Goal: Download file/media

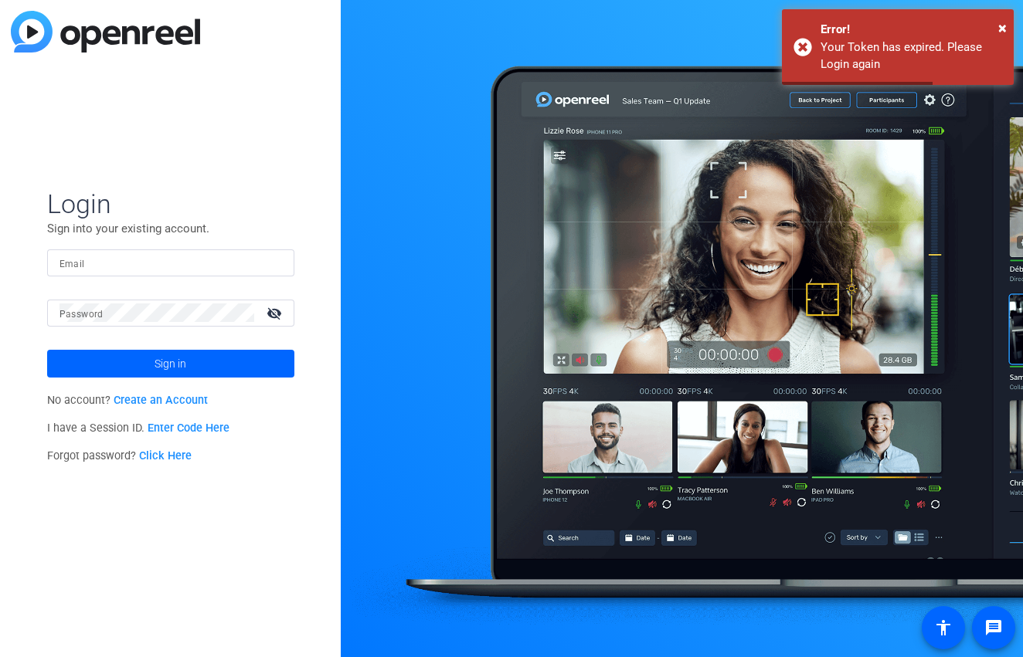
click at [230, 270] on input "Email" at bounding box center [170, 262] width 223 height 19
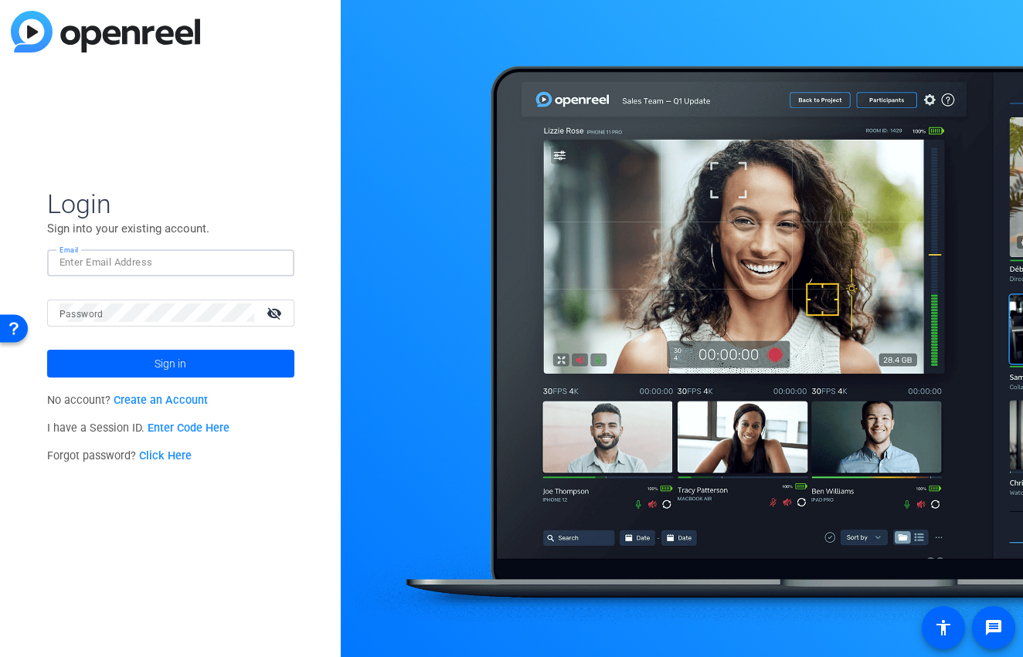
paste input "henry- [EMAIL_ADDRESS][DOMAIN_NAME]"
click at [63, 269] on input "henry- [EMAIL_ADDRESS][DOMAIN_NAME]" at bounding box center [170, 262] width 223 height 19
click at [94, 265] on input "lhenry- [PERSON_NAME][EMAIL_ADDRESS][DOMAIN_NAME]" at bounding box center [170, 262] width 223 height 19
type input "[EMAIL_ADDRESS][PERSON_NAME][DOMAIN_NAME]"
click at [121, 365] on span at bounding box center [170, 363] width 247 height 37
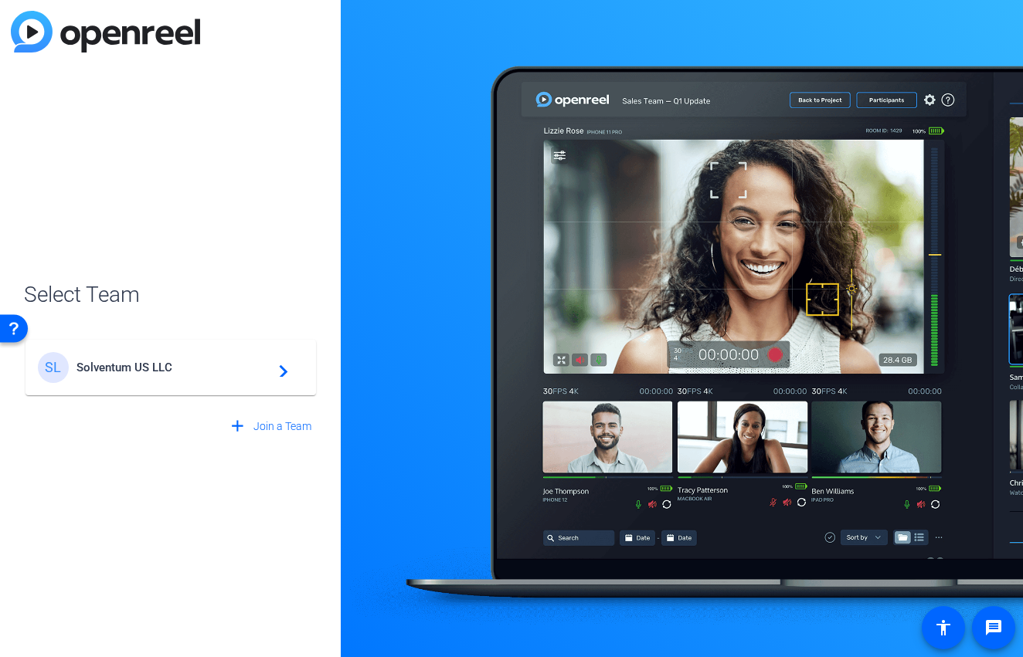
click at [138, 365] on span "Solventum US LLC" at bounding box center [172, 368] width 193 height 14
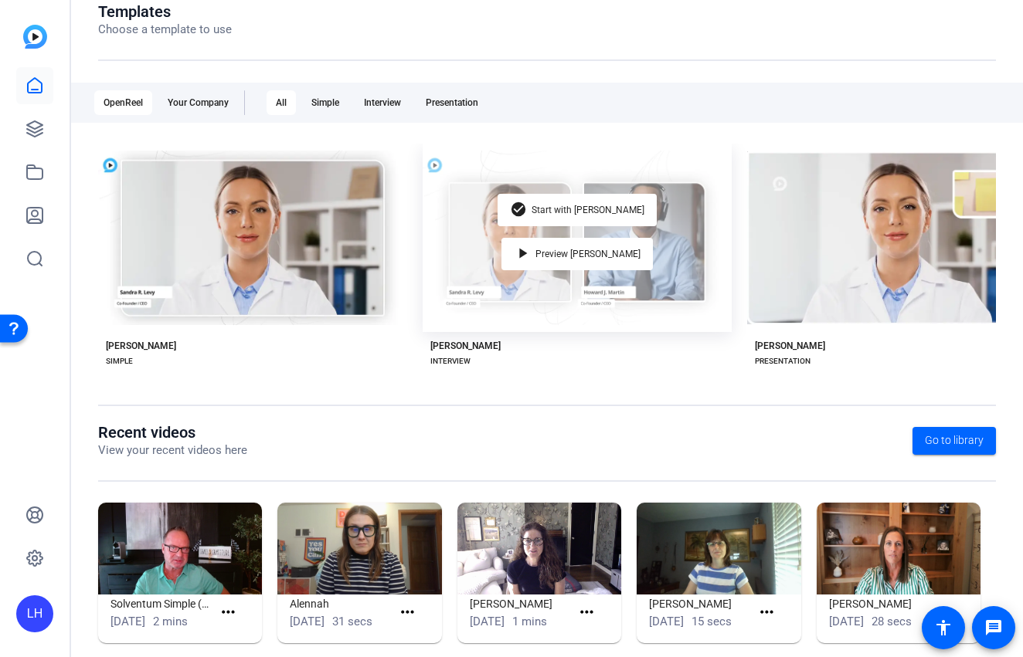
scroll to position [222, 0]
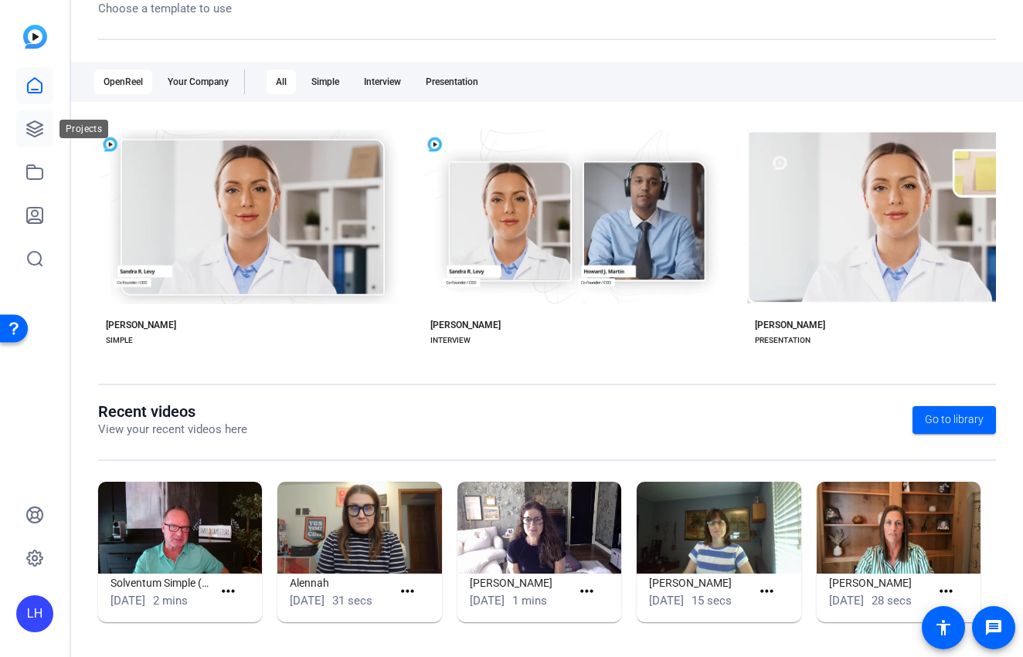
click at [29, 126] on icon at bounding box center [34, 128] width 15 height 15
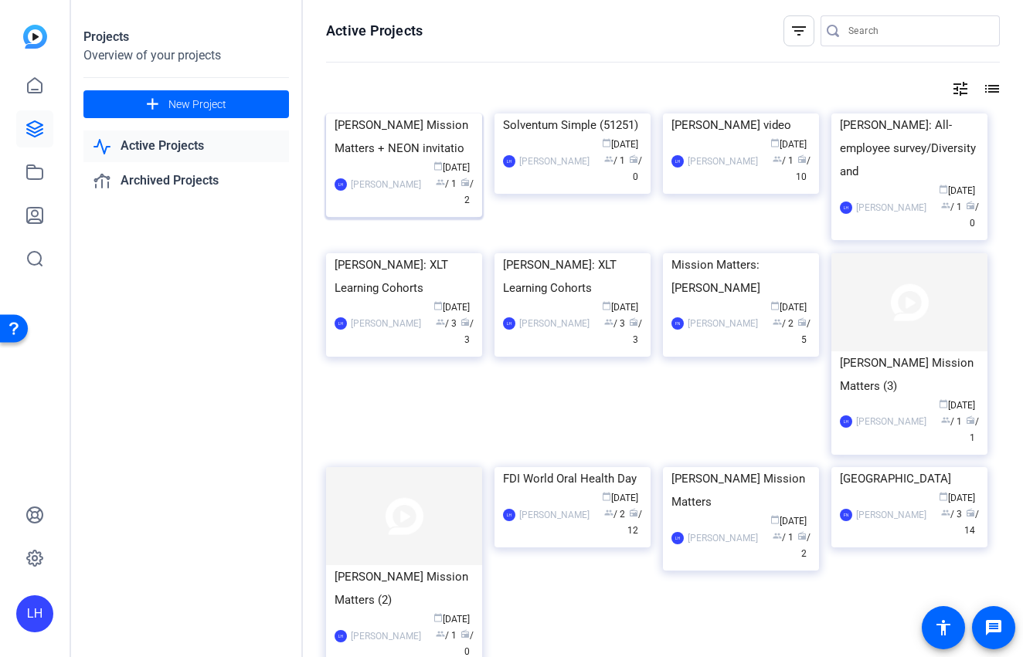
click at [428, 114] on img at bounding box center [404, 114] width 156 height 0
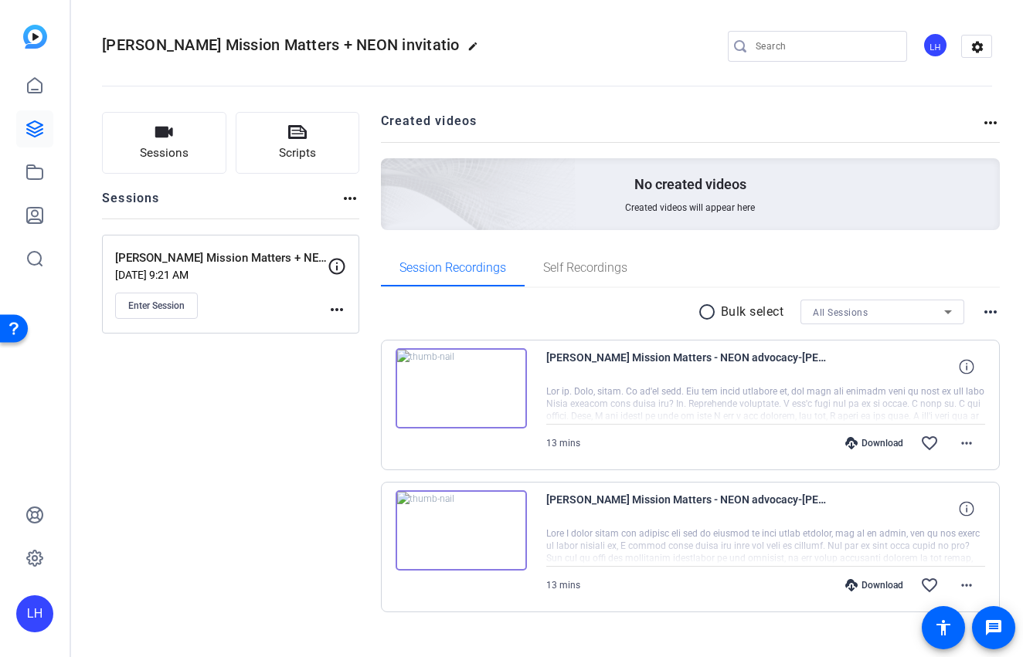
scroll to position [24, 0]
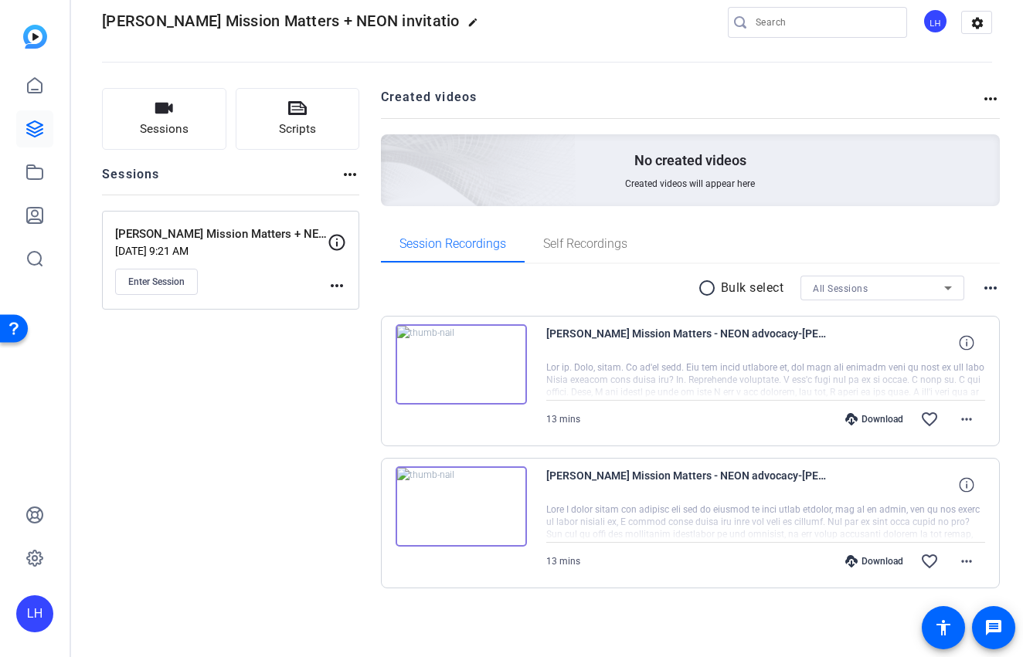
click at [882, 561] on div "Download" at bounding box center [873, 561] width 73 height 12
click at [972, 548] on span at bounding box center [966, 561] width 37 height 37
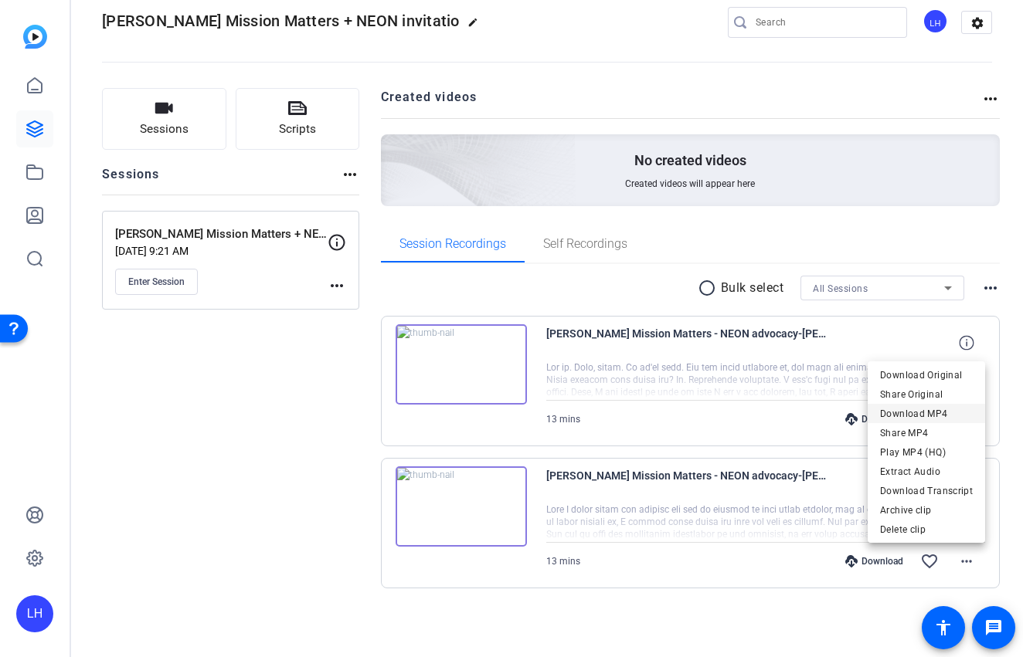
click at [948, 413] on span "Download MP4" at bounding box center [926, 414] width 93 height 19
